Goal: Information Seeking & Learning: Learn about a topic

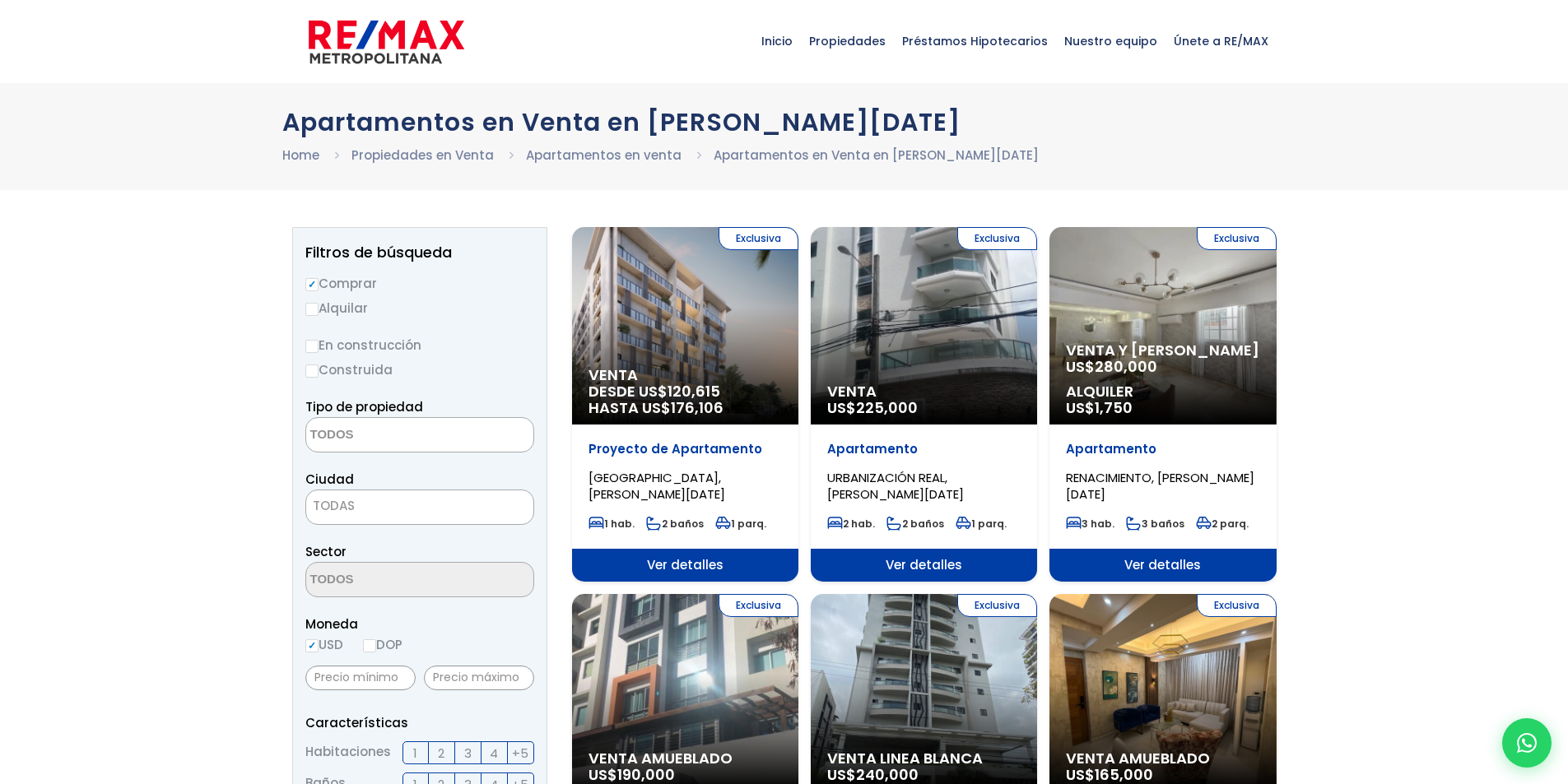
select select
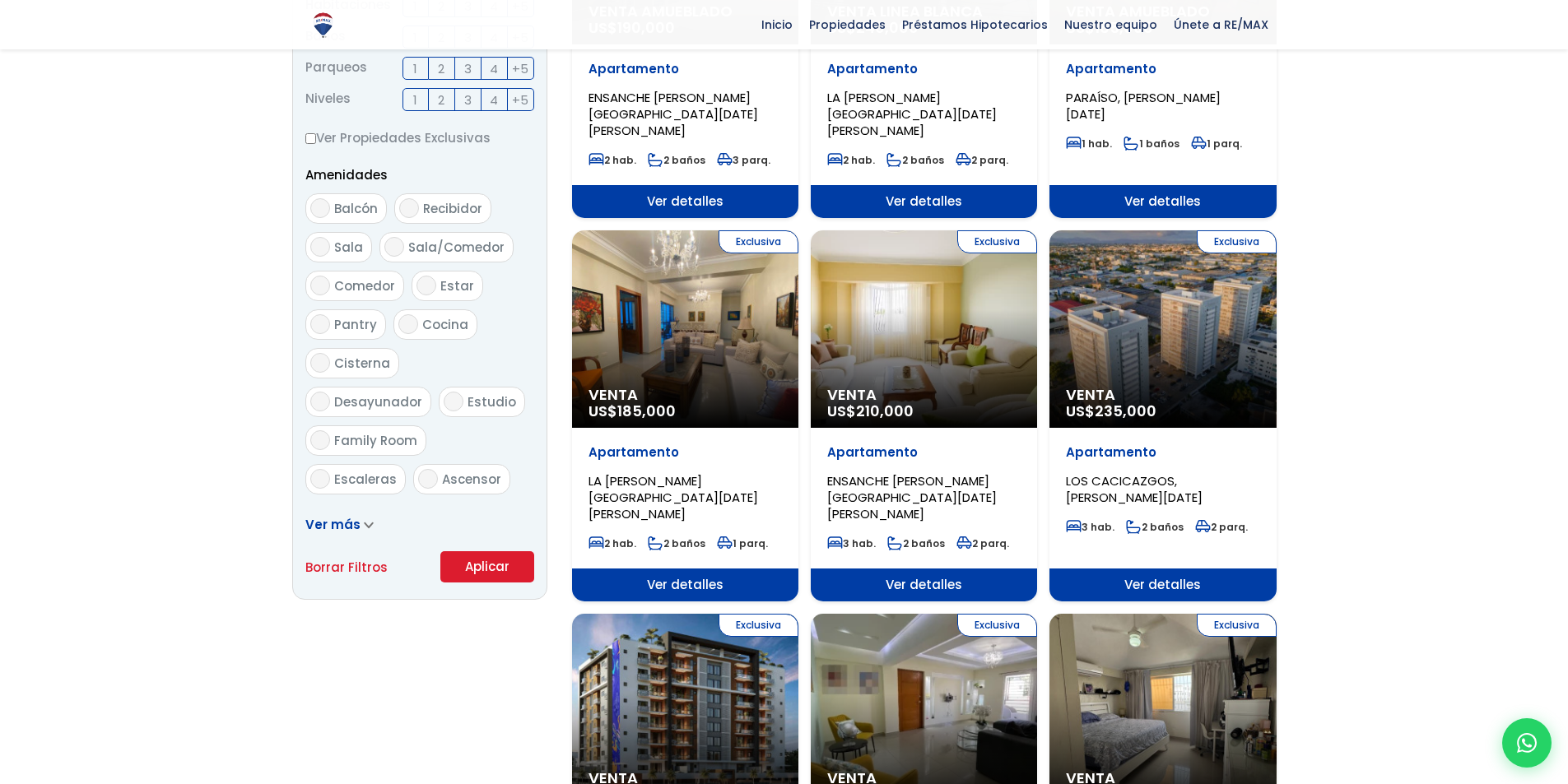
scroll to position [658, 0]
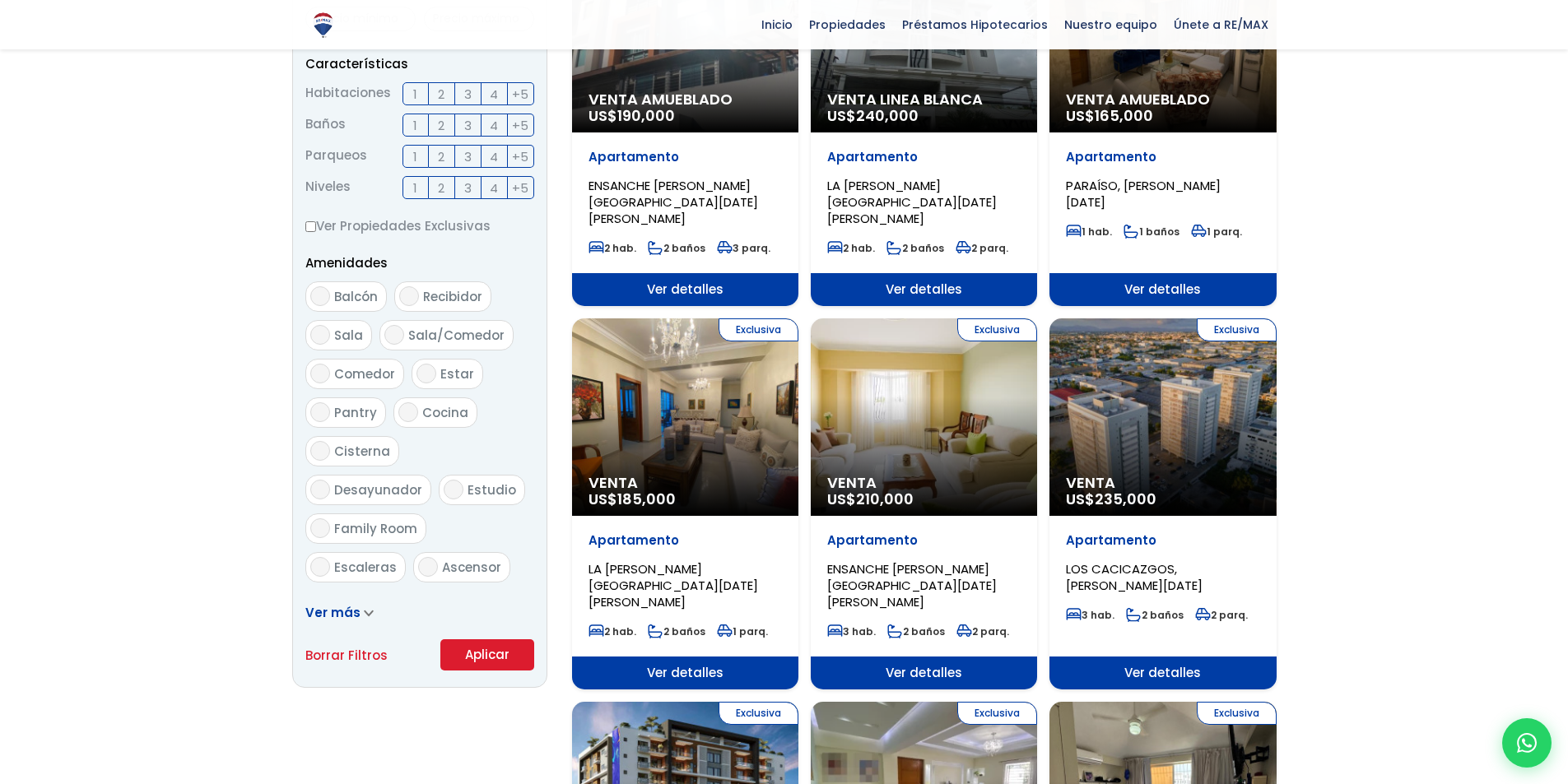
click at [665, 436] on div "Exclusiva Venta US$ 185,000" at bounding box center [685, 417] width 226 height 198
click at [638, 560] on span "LA [PERSON_NAME][GEOGRAPHIC_DATA][DATE][PERSON_NAME]" at bounding box center [673, 584] width 170 height 50
click at [695, 409] on div "Exclusiva Venta US$ 185,000" at bounding box center [685, 417] width 226 height 198
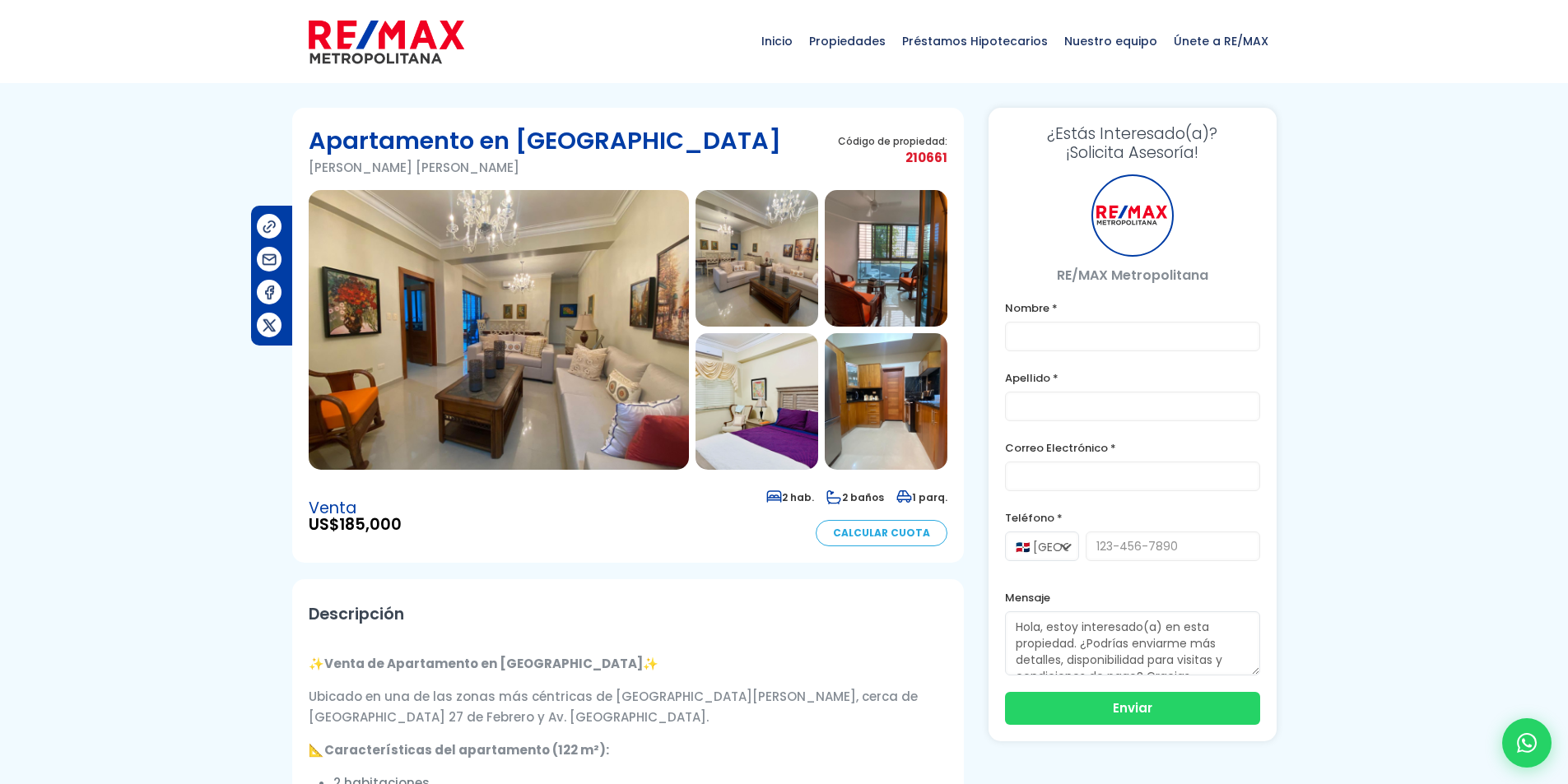
click at [474, 361] on img at bounding box center [498, 329] width 380 height 279
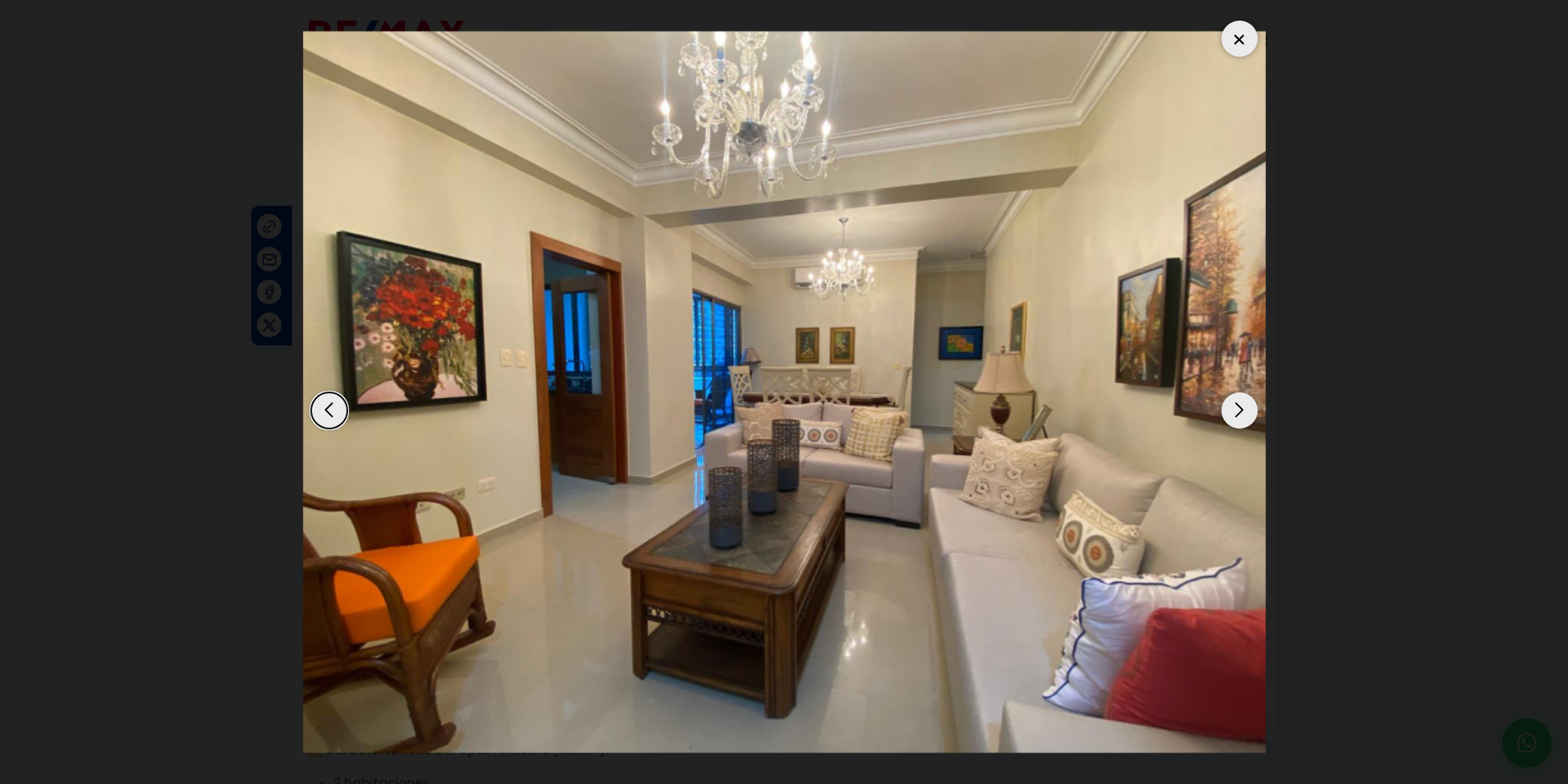
click at [1236, 407] on div "Next slide" at bounding box center [1239, 410] width 36 height 36
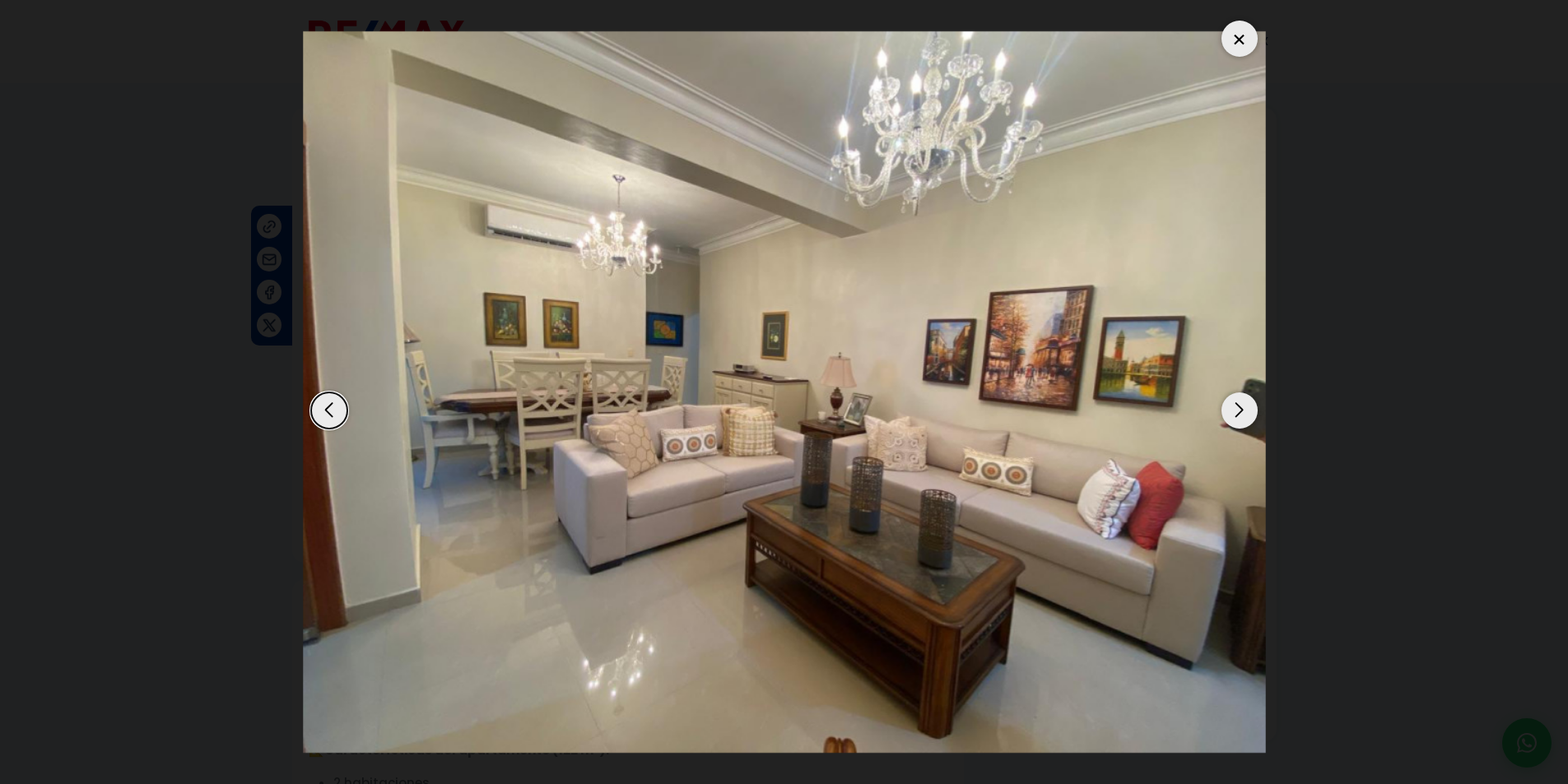
click at [1236, 407] on div "Next slide" at bounding box center [1239, 410] width 36 height 36
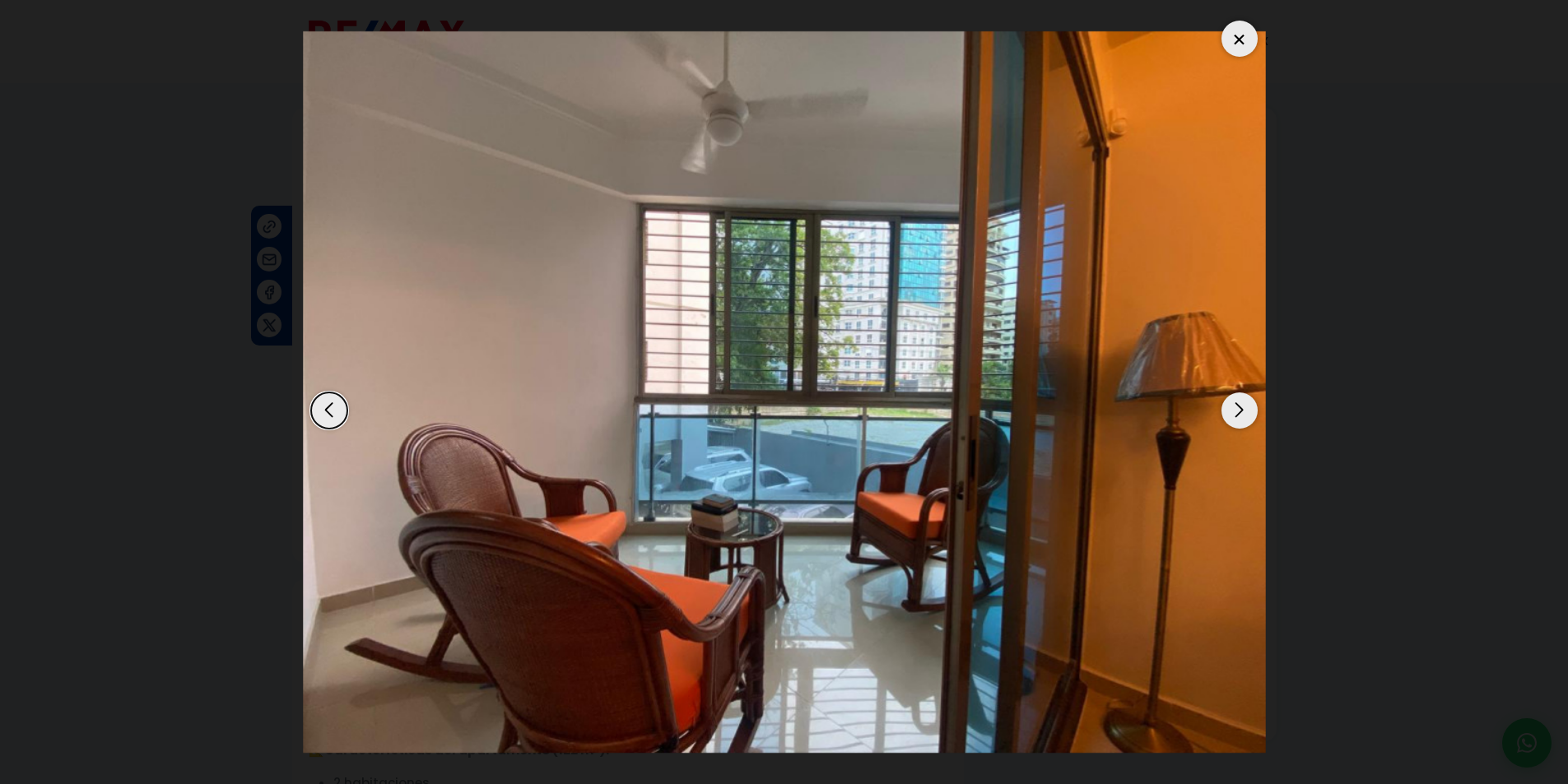
click at [1236, 407] on div "Next slide" at bounding box center [1239, 410] width 36 height 36
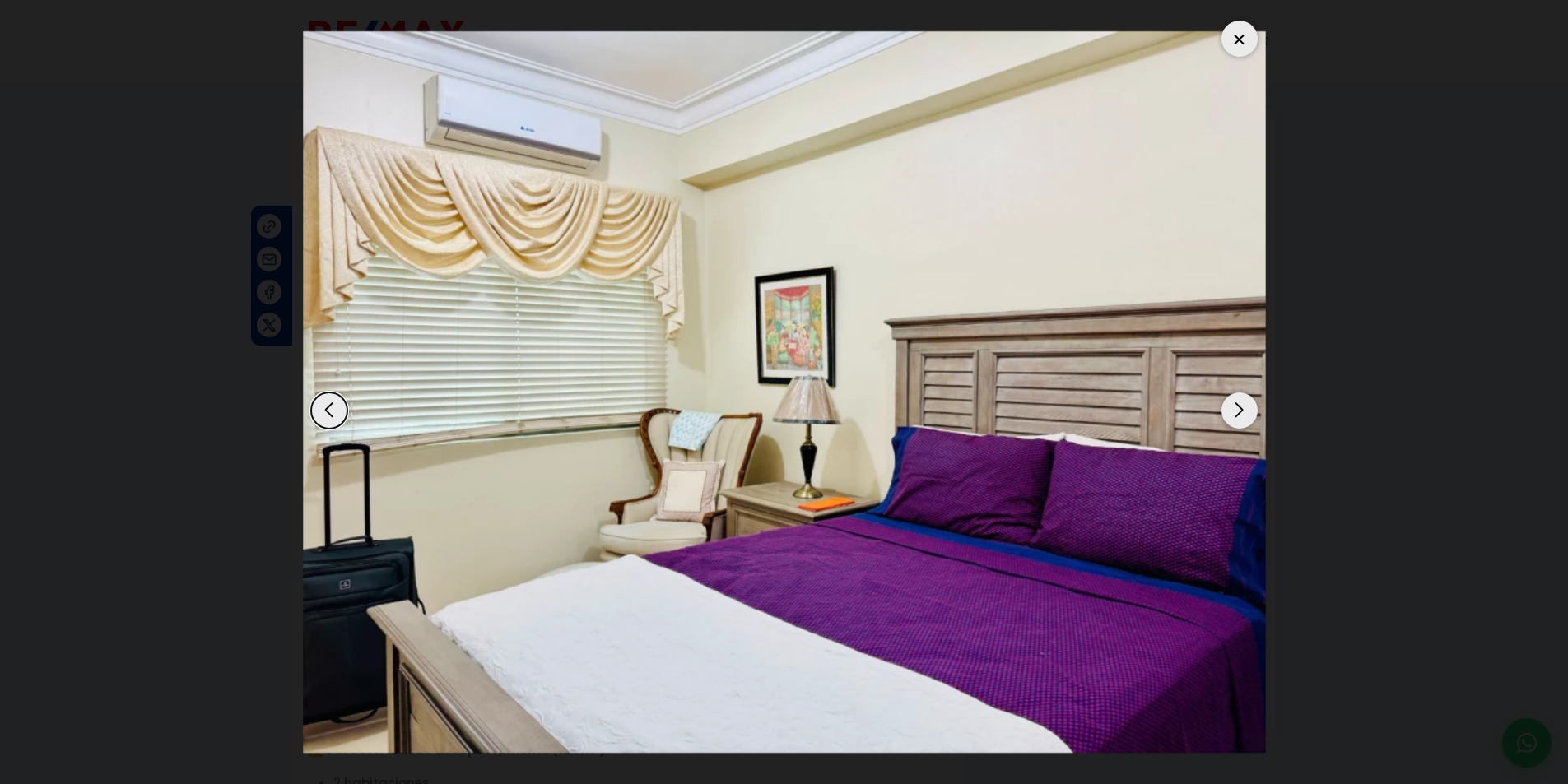
click at [1236, 407] on div "Next slide" at bounding box center [1239, 410] width 36 height 36
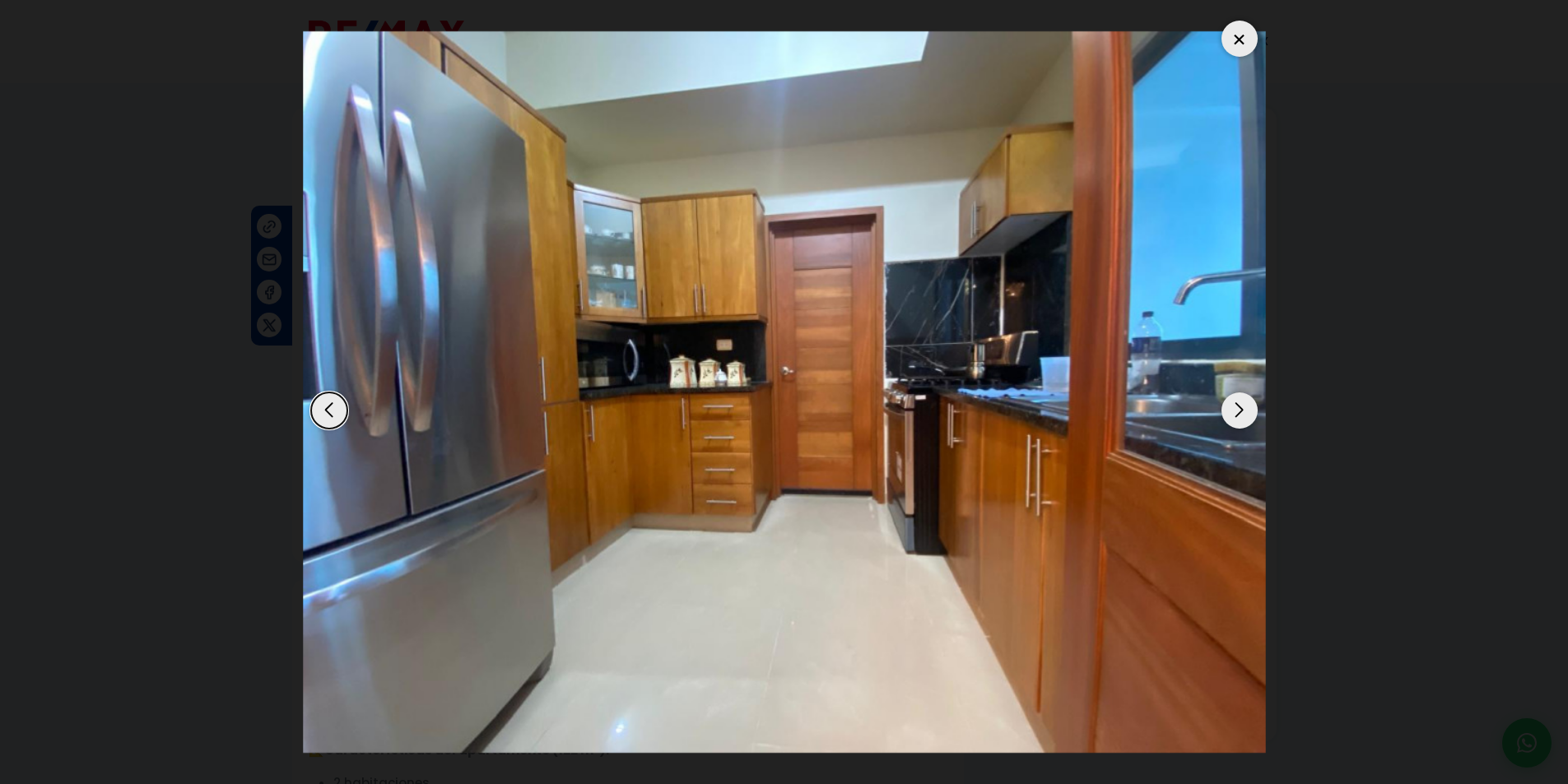
click at [1238, 408] on div "Next slide" at bounding box center [1239, 410] width 36 height 36
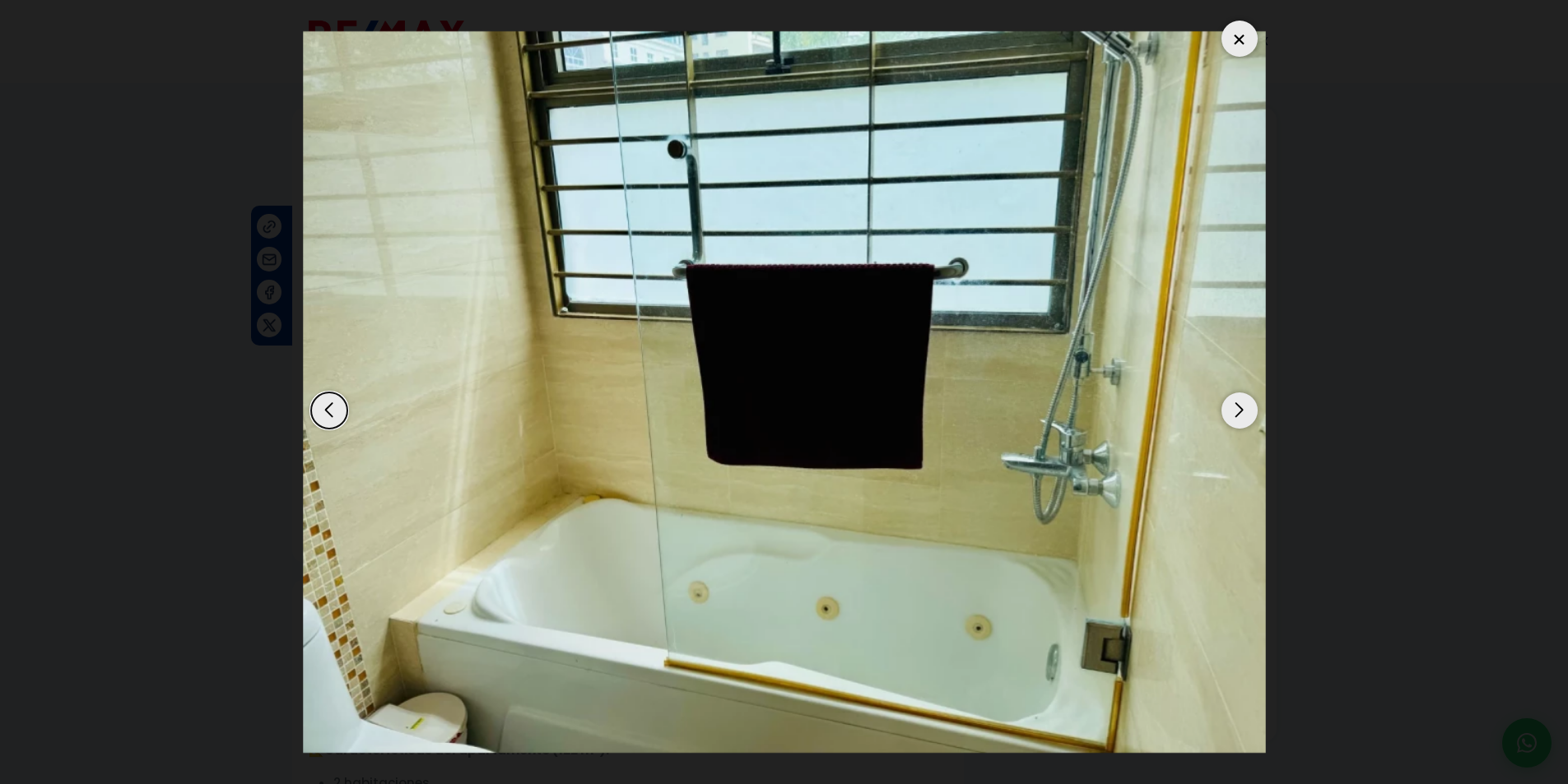
click at [1238, 411] on div "Next slide" at bounding box center [1239, 410] width 36 height 36
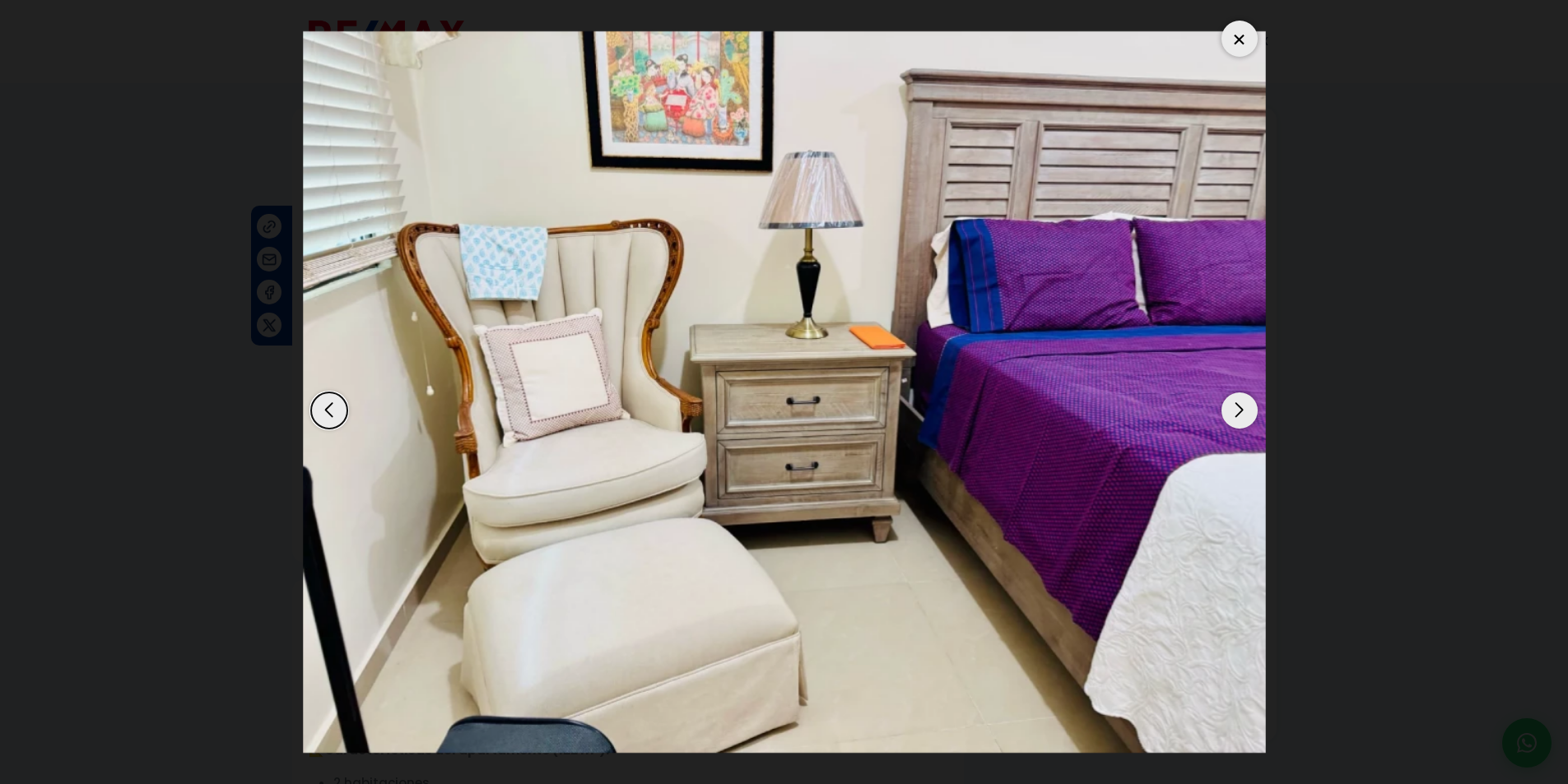
click at [1238, 415] on div "Next slide" at bounding box center [1239, 410] width 36 height 36
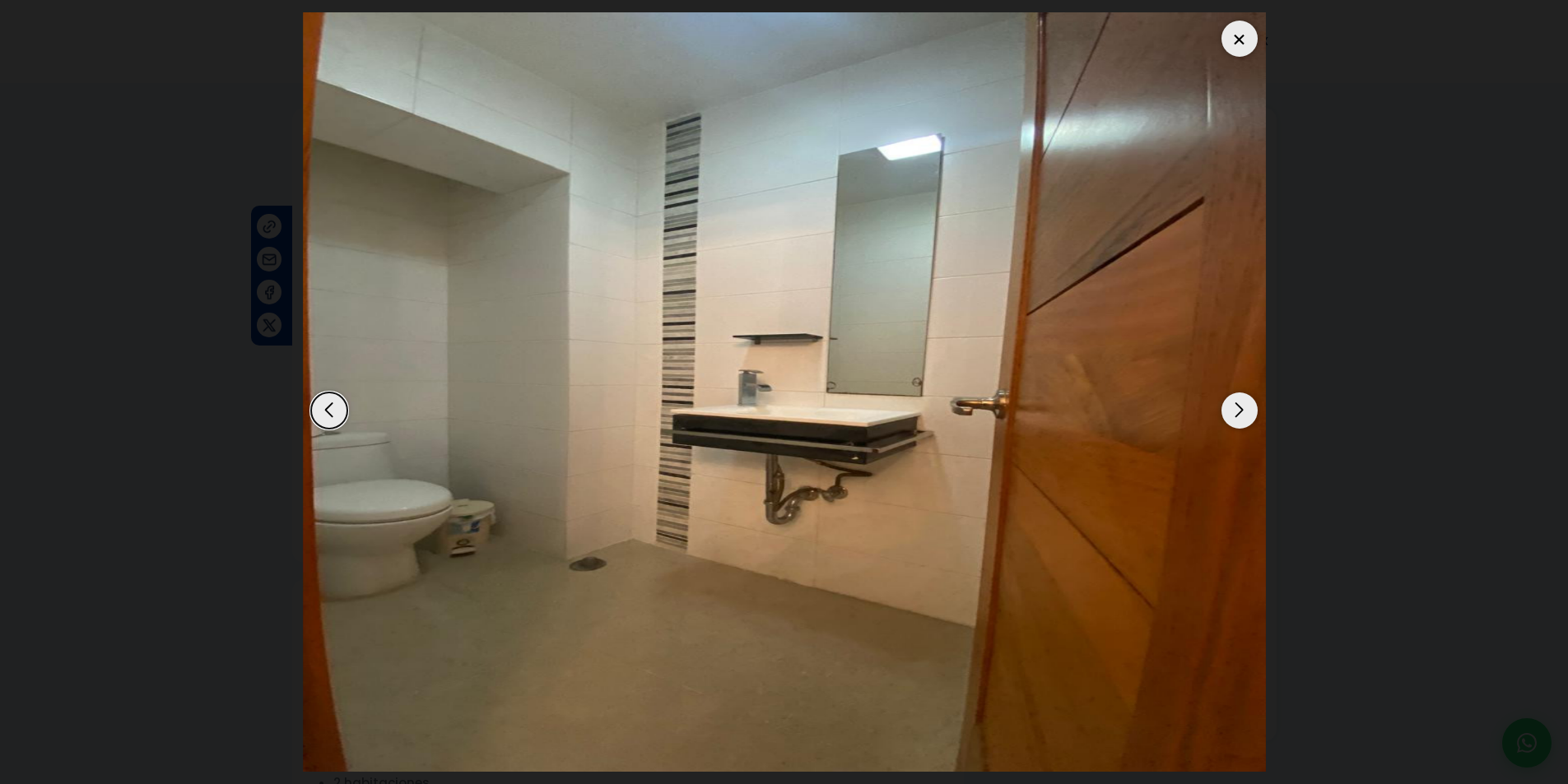
click at [1238, 415] on div "Next slide" at bounding box center [1239, 410] width 36 height 36
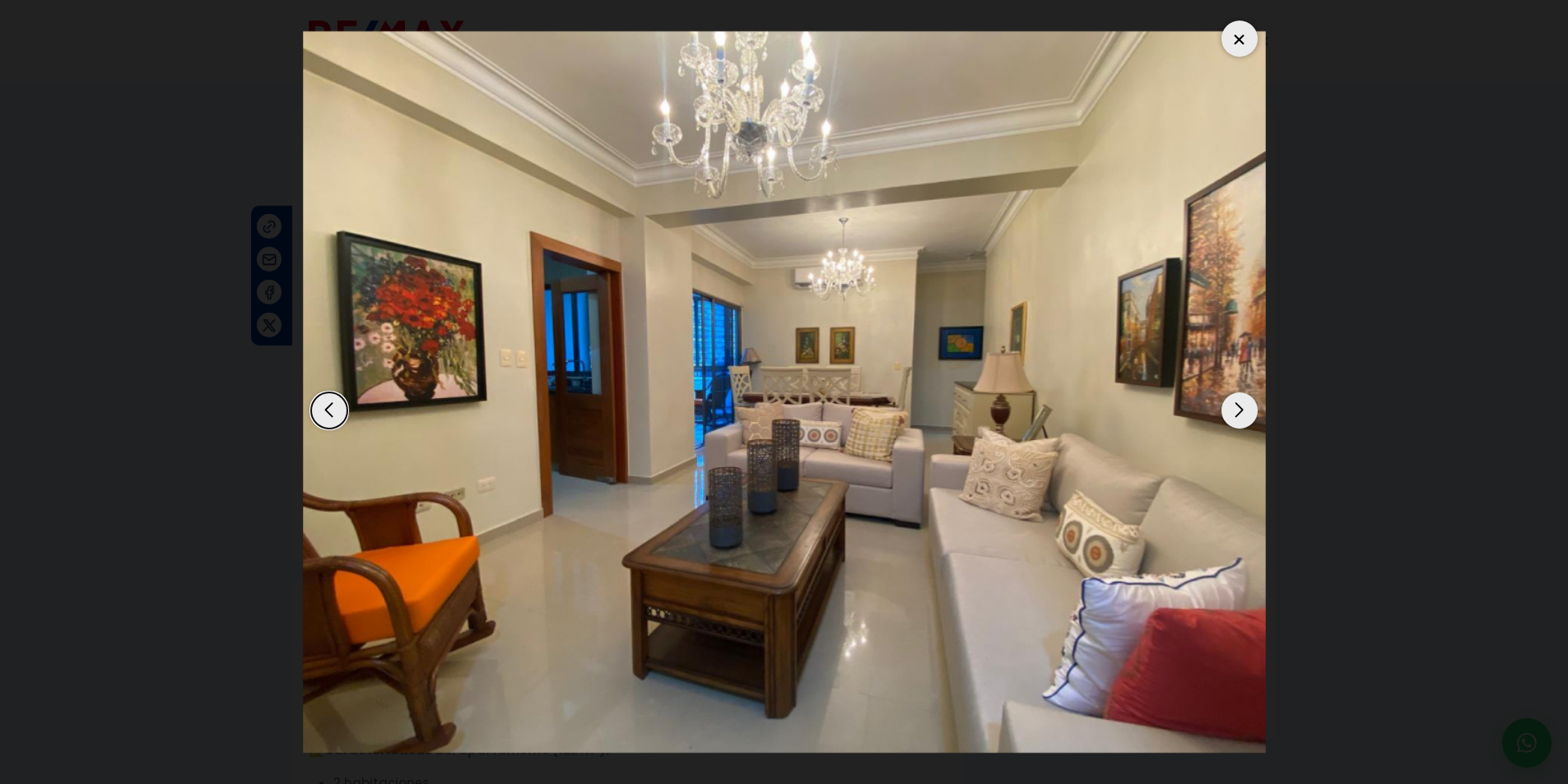
click at [1238, 415] on div "Next slide" at bounding box center [1239, 410] width 36 height 36
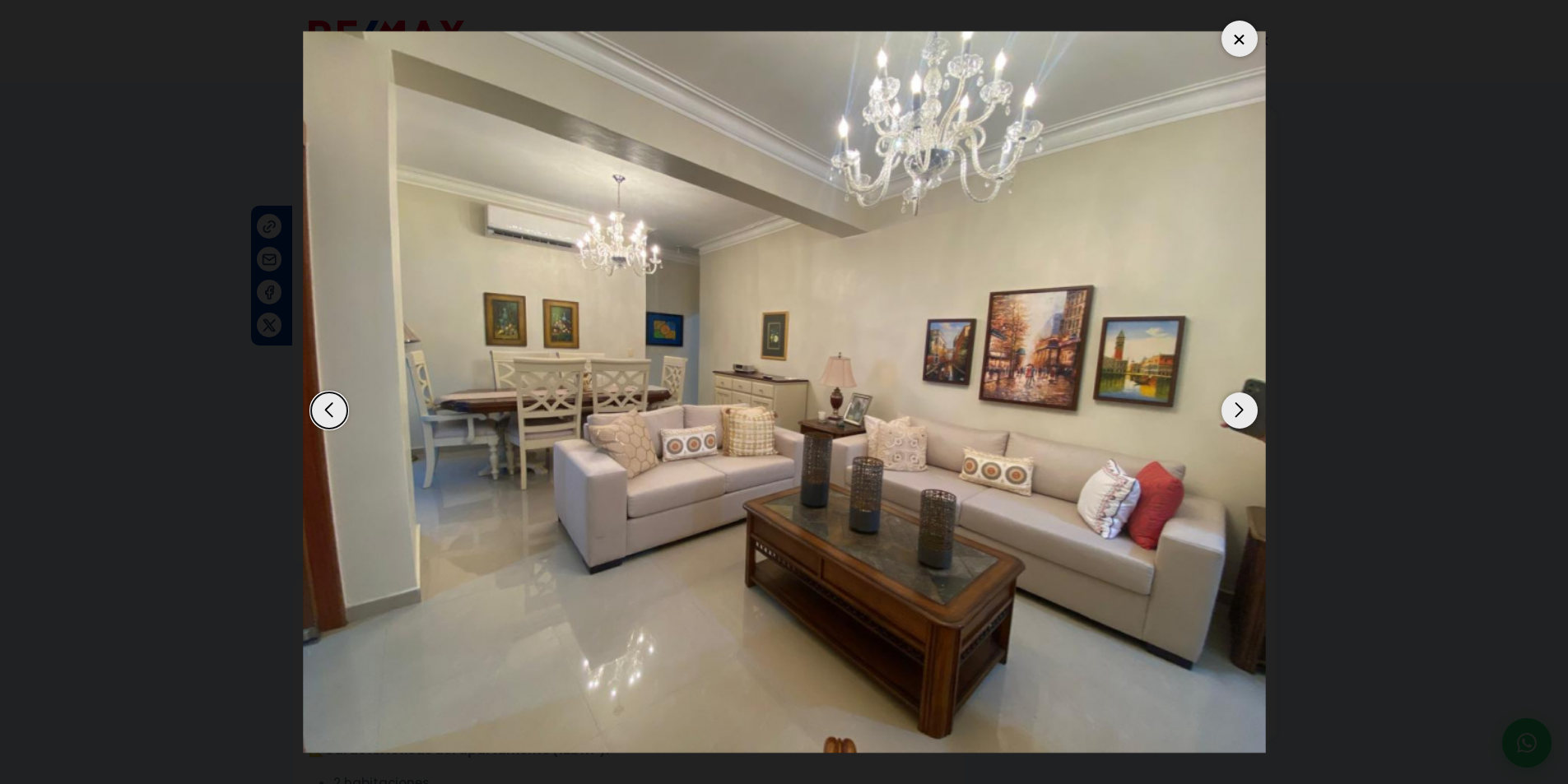
click at [1236, 37] on div at bounding box center [1239, 39] width 36 height 36
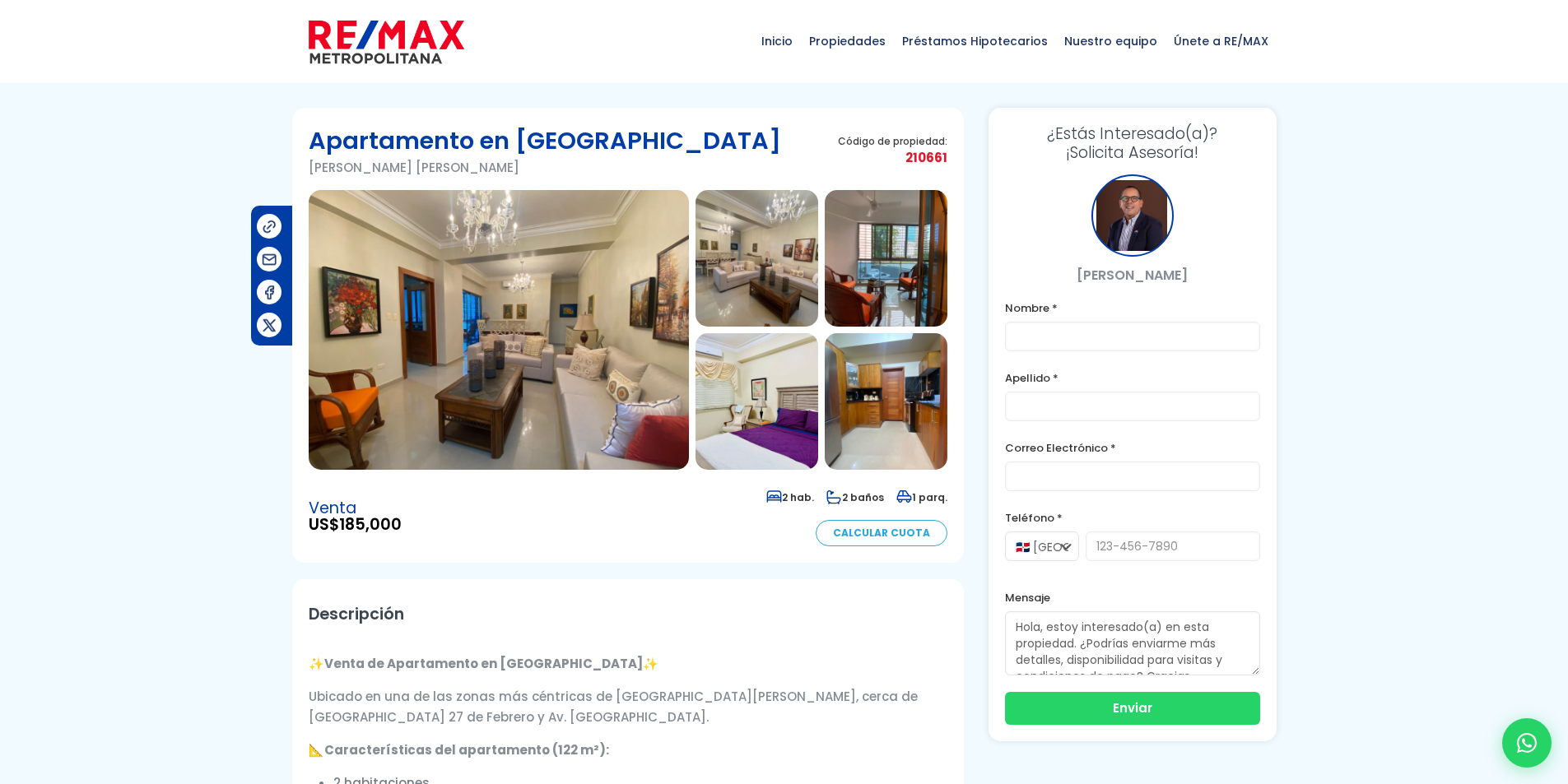
click at [889, 524] on link "Calcular Cuota" at bounding box center [881, 533] width 132 height 26
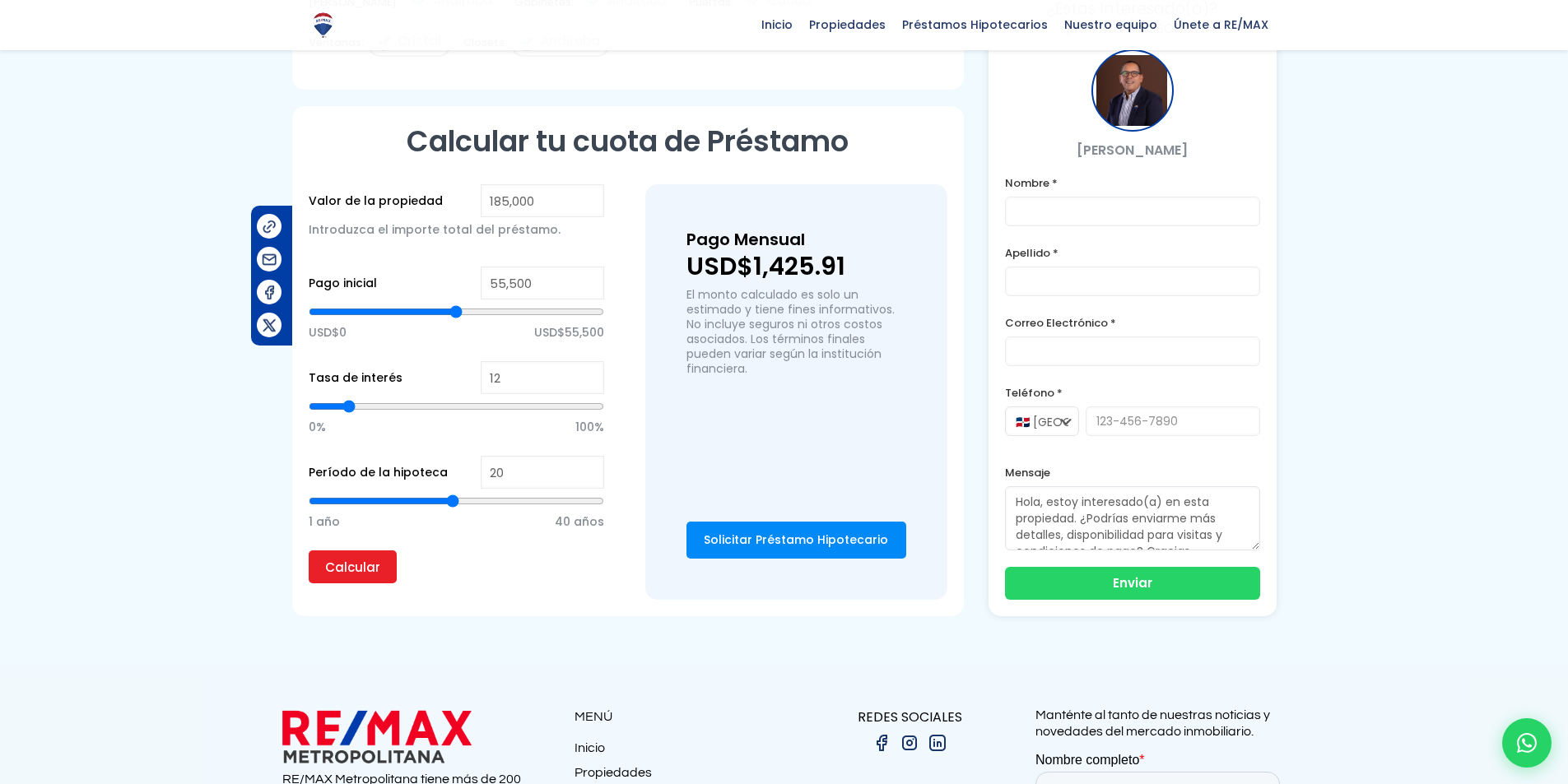
scroll to position [1371, 0]
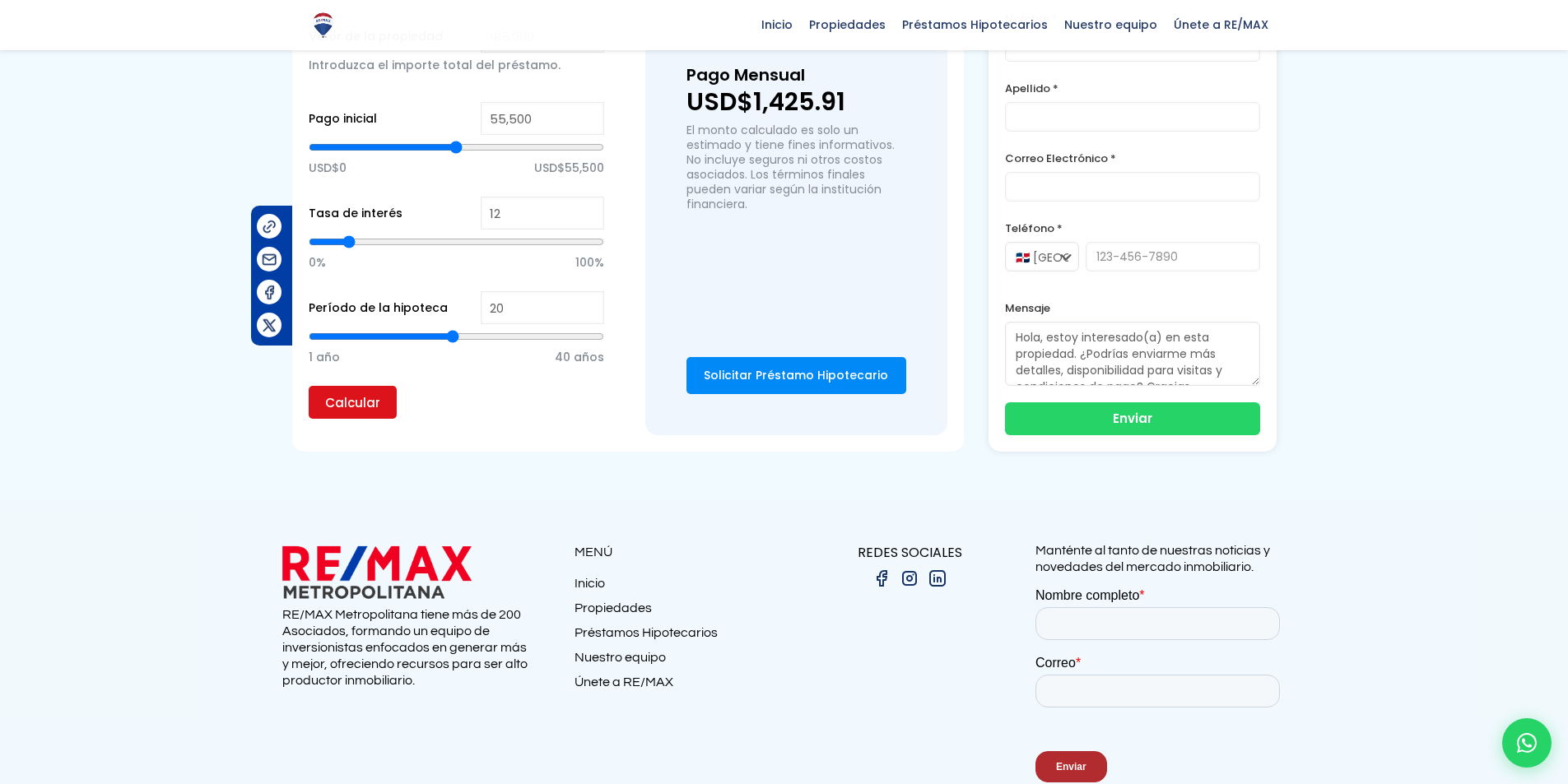
click at [359, 397] on input "Calcular" at bounding box center [352, 402] width 88 height 33
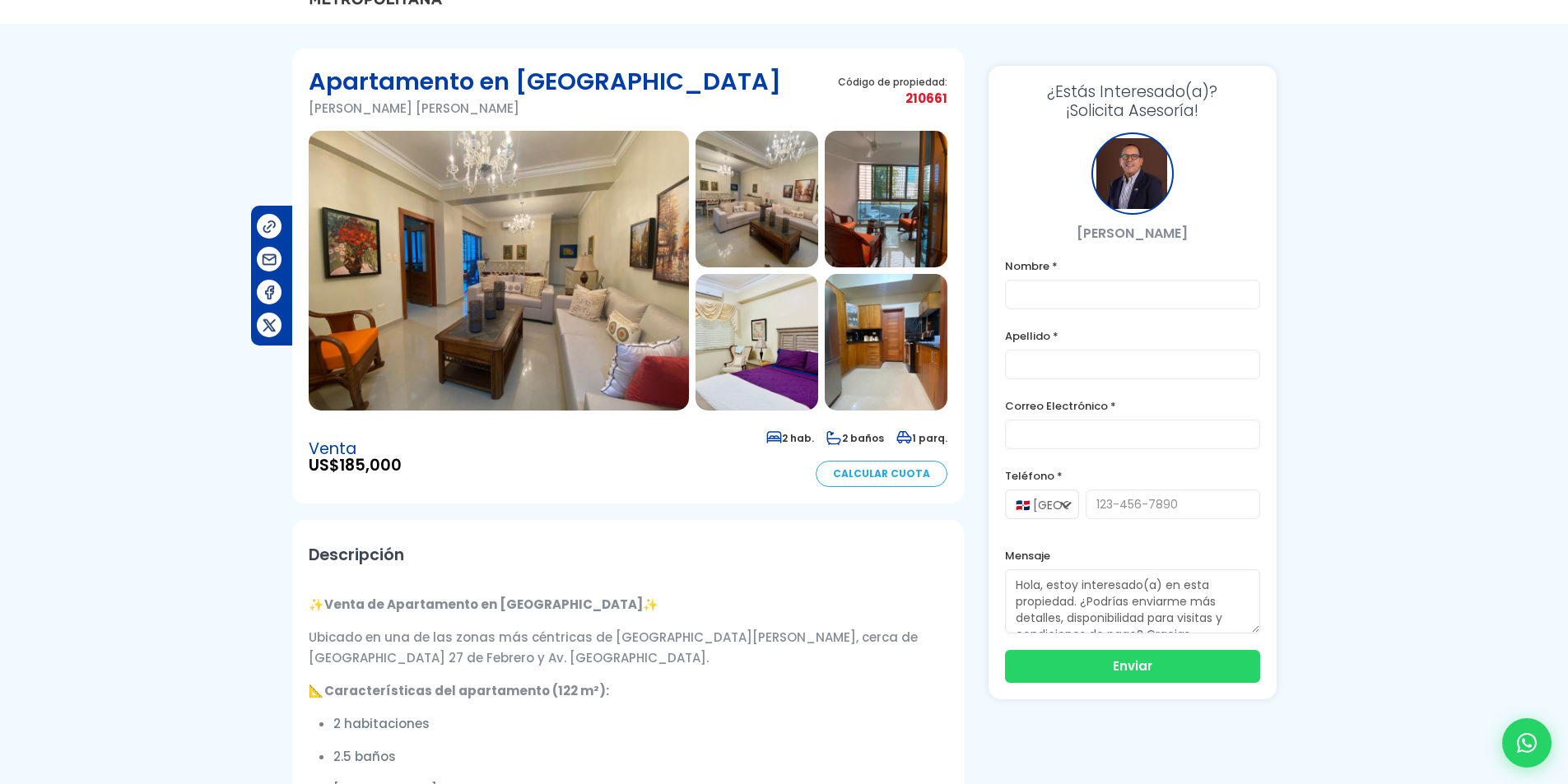
scroll to position [0, 0]
